Goal: Information Seeking & Learning: Learn about a topic

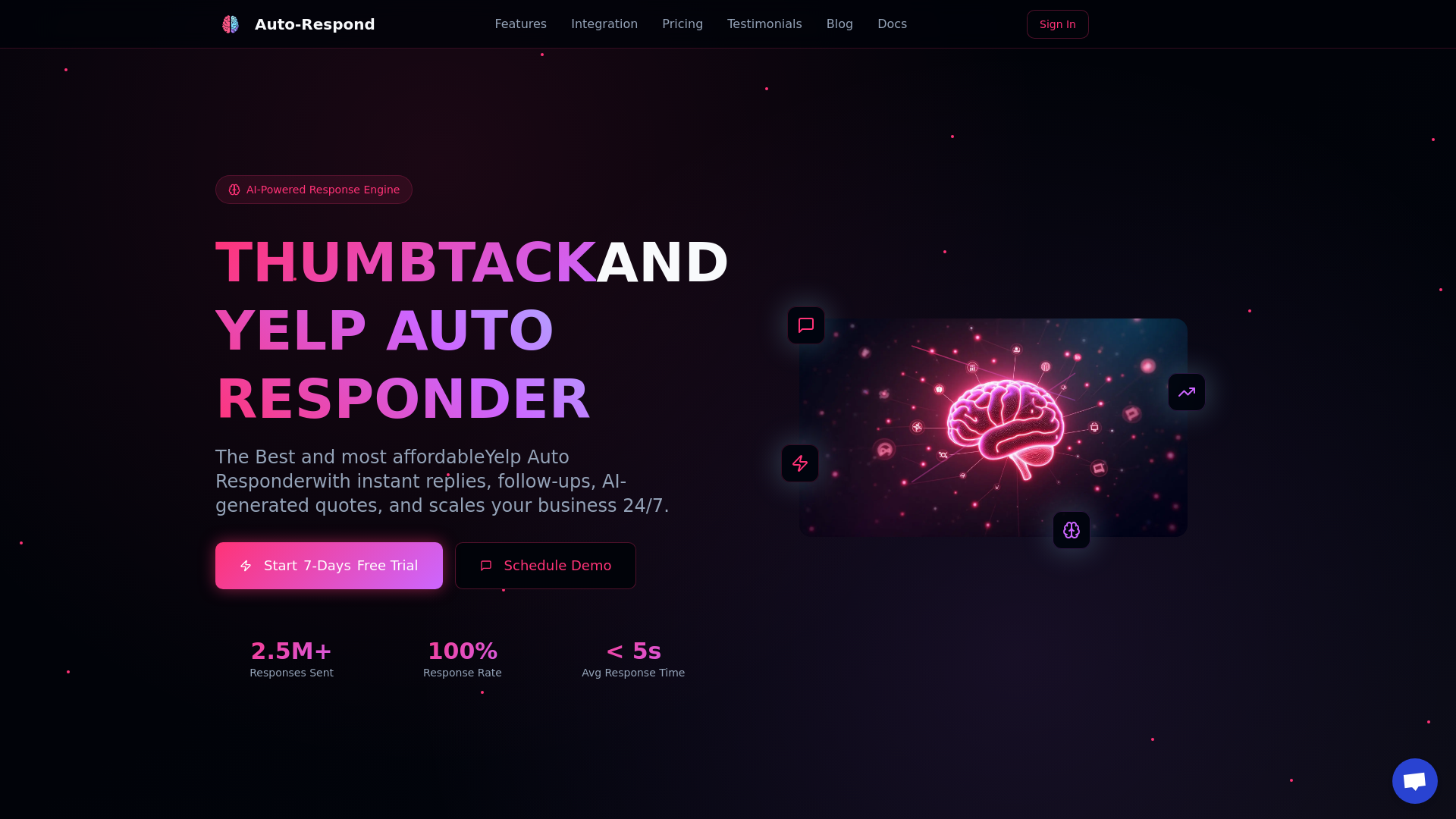
click at [827, 24] on link "Blog" at bounding box center [840, 24] width 27 height 18
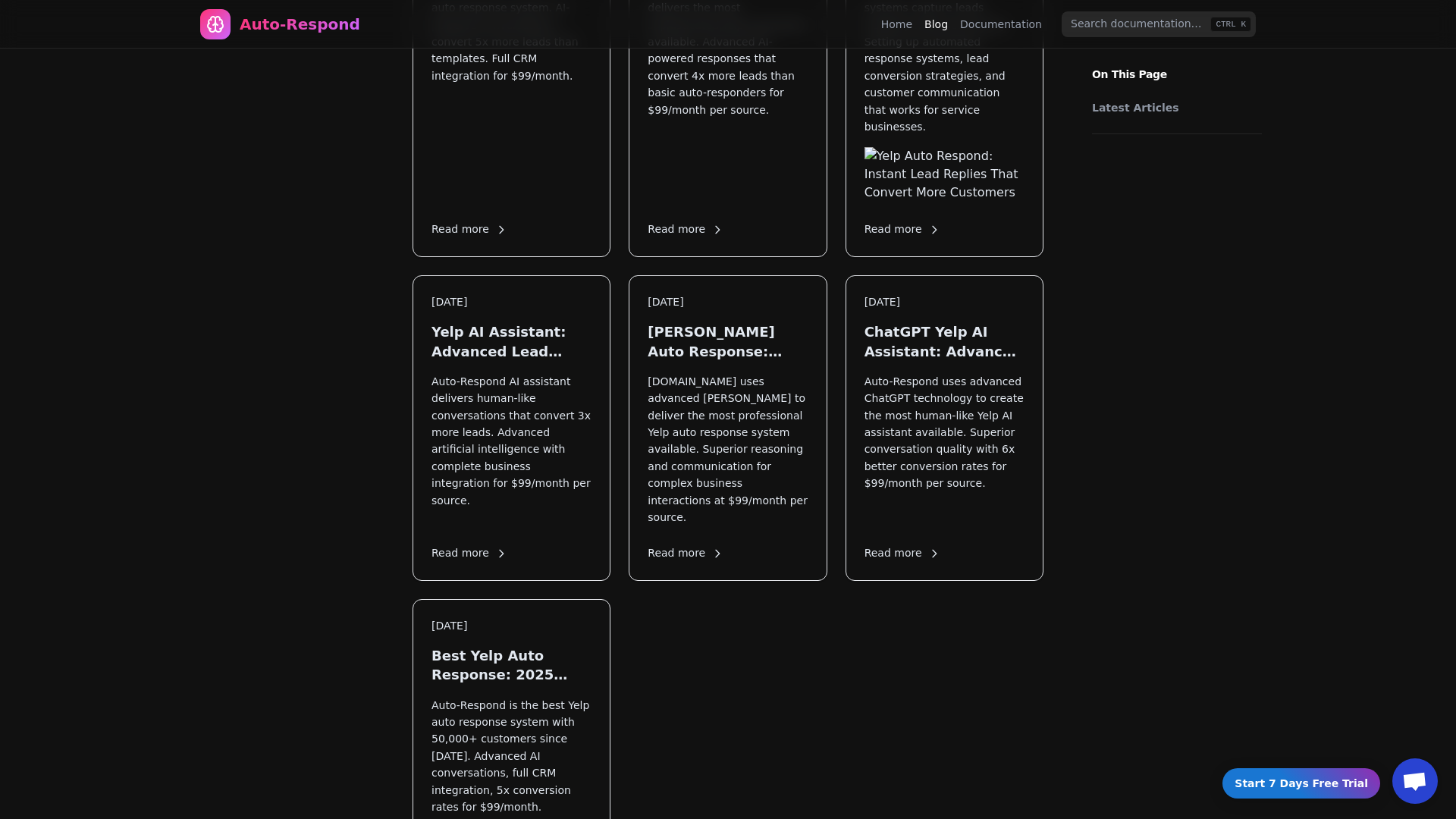
scroll to position [2105, 0]
